Goal: Task Accomplishment & Management: Manage account settings

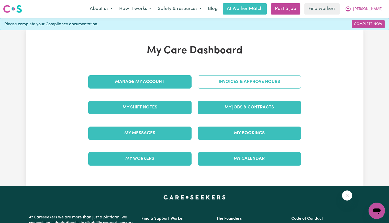
click at [233, 85] on link "Invoices & Approve Hours" at bounding box center [248, 81] width 103 height 13
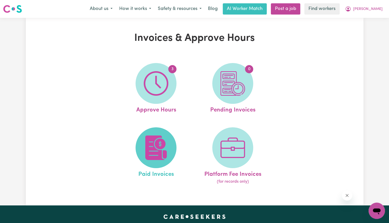
click at [166, 149] on img at bounding box center [156, 148] width 25 height 25
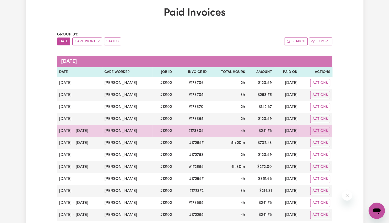
scroll to position [77, 0]
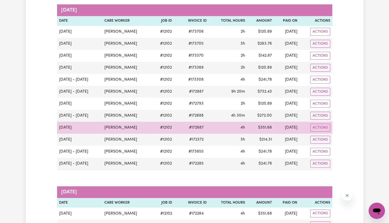
click at [188, 127] on span "# 172687" at bounding box center [196, 128] width 21 height 6
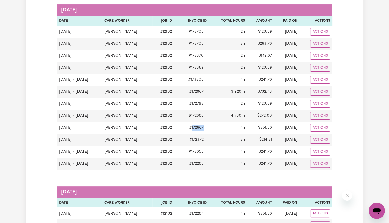
copy span "172687"
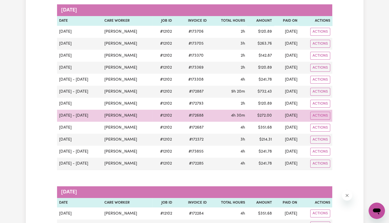
click at [192, 113] on span "# 172688" at bounding box center [195, 116] width 21 height 6
click at [186, 116] on span "# 172688" at bounding box center [195, 116] width 21 height 6
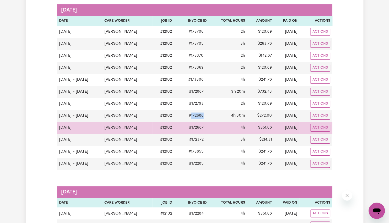
copy span "172688"
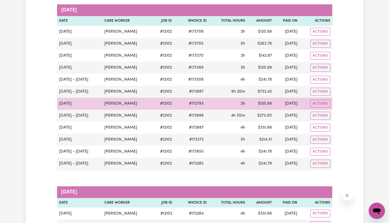
click at [188, 104] on span "# 172793" at bounding box center [196, 104] width 21 height 6
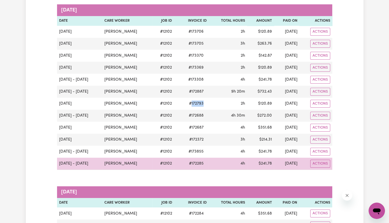
copy span "172793"
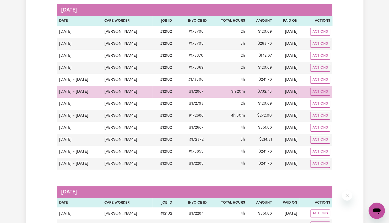
click at [192, 90] on span "# 172887" at bounding box center [196, 92] width 21 height 6
click at [190, 90] on span "# 172887" at bounding box center [196, 92] width 21 height 6
click at [187, 91] on span "# 172887" at bounding box center [196, 92] width 21 height 6
copy span "172887"
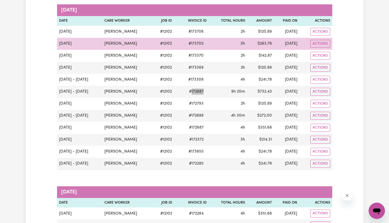
scroll to position [0, 0]
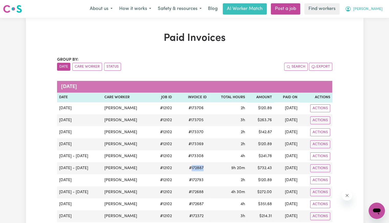
click at [373, 10] on span "[PERSON_NAME]" at bounding box center [367, 9] width 29 height 6
drag, startPoint x: 371, startPoint y: 14, endPoint x: 363, endPoint y: 29, distance: 17.1
click at [363, 29] on link "Logout" at bounding box center [365, 30] width 40 height 10
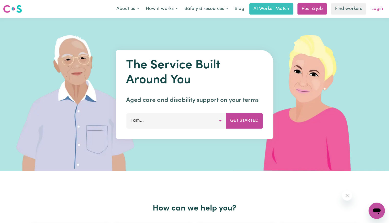
click at [380, 8] on link "Login" at bounding box center [377, 8] width 18 height 11
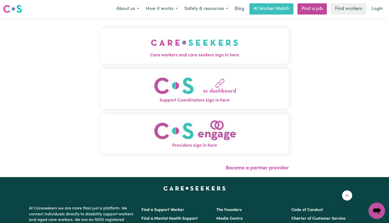
click at [181, 53] on span "Care workers and care seekers sign in here" at bounding box center [194, 55] width 188 height 7
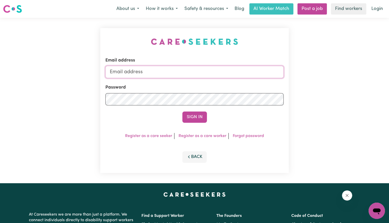
click at [177, 73] on input "Email address" at bounding box center [194, 72] width 178 height 12
drag, startPoint x: 137, startPoint y: 71, endPoint x: 401, endPoint y: 76, distance: 264.2
click at [388, 76] on html "Menu About us How it works Safety & resources Blog AI Worker Match Post a job F…" at bounding box center [194, 193] width 389 height 387
type input "[EMAIL_ADDRESS][DOMAIN_NAME]"
click at [182, 112] on button "Sign In" at bounding box center [194, 117] width 25 height 11
